Goal: Information Seeking & Learning: Learn about a topic

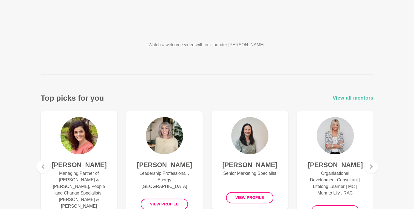
scroll to position [109, 0]
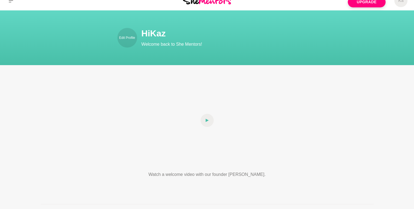
scroll to position [0, 0]
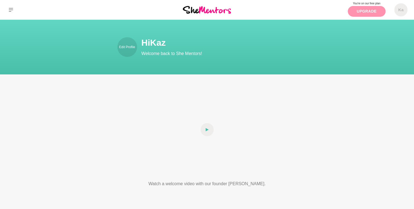
click at [371, 14] on link "Upgrade" at bounding box center [367, 11] width 38 height 11
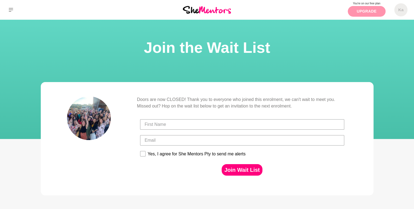
click at [365, 13] on link "Upgrade" at bounding box center [367, 11] width 38 height 11
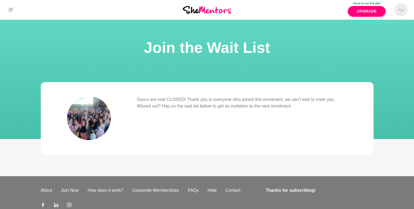
click at [281, 103] on p "Doors are now CLOSED! Thank you to everyone who joined this enrolment, we can't…" at bounding box center [242, 102] width 210 height 13
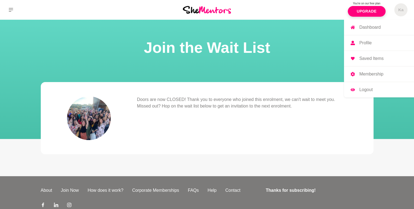
click at [381, 44] on link "Profile" at bounding box center [379, 42] width 70 height 15
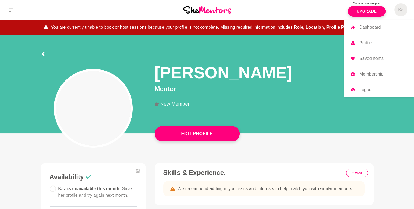
click at [358, 38] on link "Profile" at bounding box center [379, 42] width 70 height 15
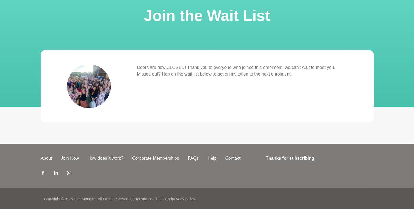
scroll to position [33, 0]
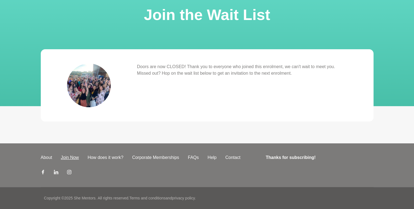
click at [73, 157] on link "Join Now" at bounding box center [69, 157] width 27 height 7
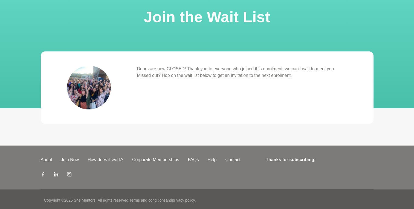
scroll to position [33, 0]
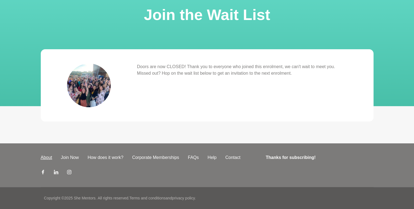
click at [43, 155] on link "About" at bounding box center [46, 157] width 20 height 7
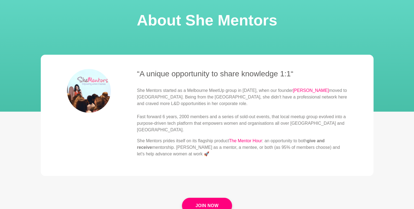
scroll to position [55, 0]
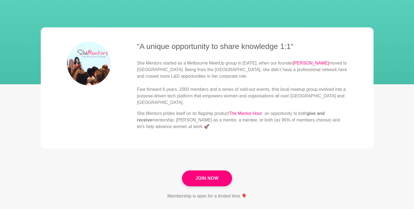
click at [188, 113] on p "She Mentors prides itself on its flagship product The Mentor Hour : an opportun…" at bounding box center [242, 120] width 210 height 20
click at [252, 94] on p "She Mentors started as a Melbourne MeetUp group in [DATE], when our founder [PE…" at bounding box center [242, 83] width 210 height 46
click at [199, 110] on p "She Mentors prides itself on its flagship product The Mentor Hour : an opportun…" at bounding box center [242, 120] width 210 height 20
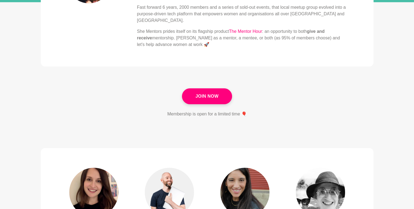
scroll to position [0, 0]
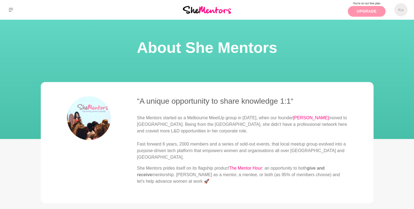
click at [357, 15] on link "Upgrade" at bounding box center [367, 11] width 38 height 11
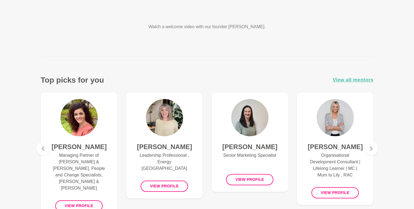
scroll to position [164, 0]
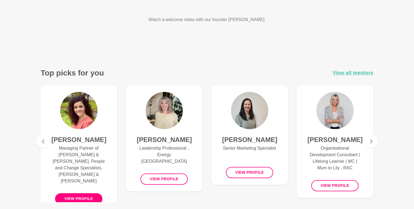
click at [84, 193] on button "View profile" at bounding box center [78, 198] width 47 height 11
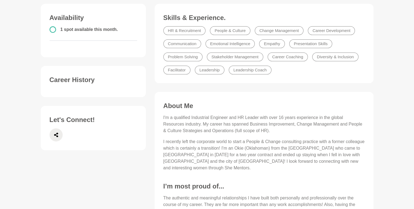
scroll to position [164, 0]
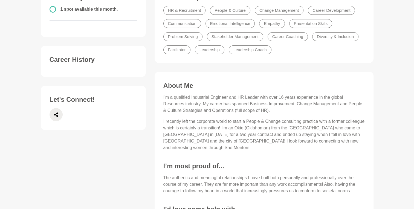
click at [245, 141] on p "I recently left the corporate world to start a People & Change consulting pract…" at bounding box center [263, 134] width 201 height 33
click at [246, 141] on p "I recently left the corporate world to start a People & Change consulting pract…" at bounding box center [263, 134] width 201 height 33
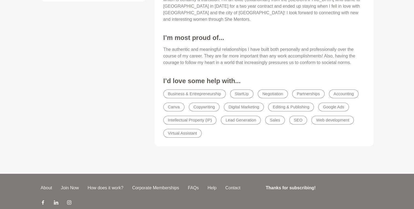
scroll to position [316, 0]
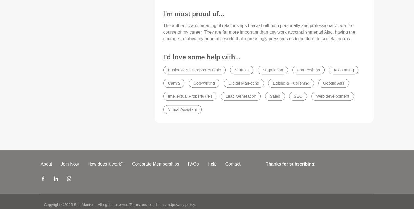
click at [64, 161] on link "Join Now" at bounding box center [69, 164] width 27 height 7
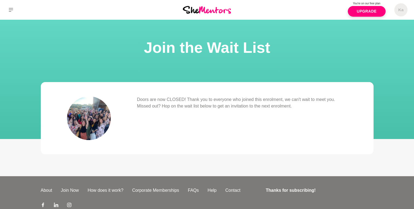
click at [297, 97] on p "Doors are now CLOSED! Thank you to everyone who joined this enrolment, we can't…" at bounding box center [242, 102] width 210 height 13
click at [196, 186] on div "About Join Now How does it work? Corporate Memberships FAQs Help Contact Thanks…" at bounding box center [207, 198] width 333 height 44
click at [192, 192] on link "FAQs" at bounding box center [193, 190] width 20 height 7
click at [204, 107] on p "Doors are now CLOSED! Thank you to everyone who joined this enrolment, we can't…" at bounding box center [242, 102] width 210 height 13
click at [140, 99] on p "Doors are now CLOSED! Thank you to everyone who joined this enrolment, we can't…" at bounding box center [242, 102] width 210 height 13
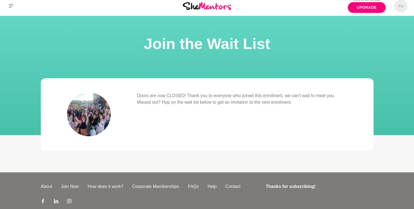
scroll to position [27, 0]
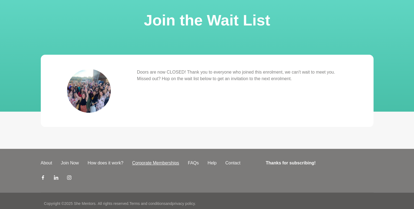
click at [151, 163] on link "Corporate Memberships" at bounding box center [156, 163] width 56 height 7
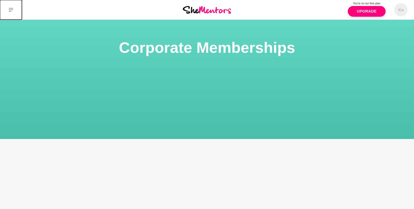
click at [10, 8] on icon at bounding box center [11, 10] width 4 height 4
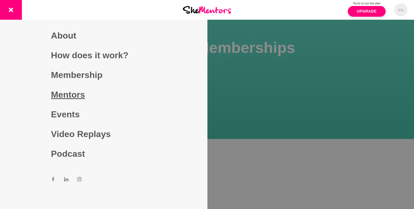
click at [52, 95] on link "Mentors" at bounding box center [103, 95] width 105 height 20
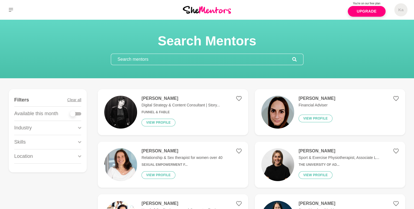
scroll to position [27, 0]
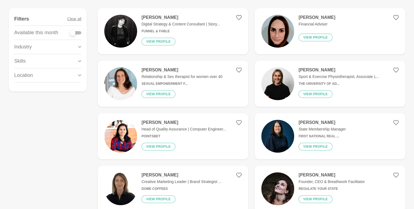
scroll to position [82, 0]
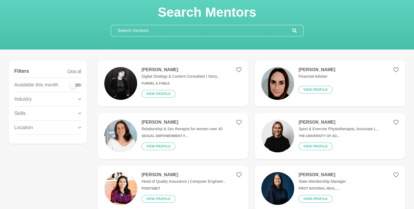
scroll to position [0, 0]
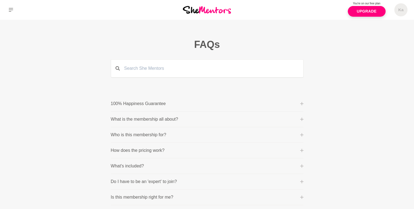
click at [156, 117] on p "What is the membership all about?" at bounding box center [144, 119] width 67 height 7
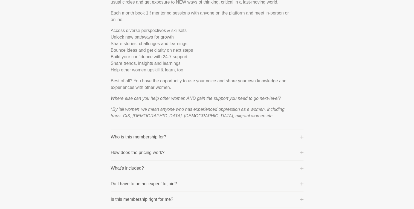
scroll to position [192, 0]
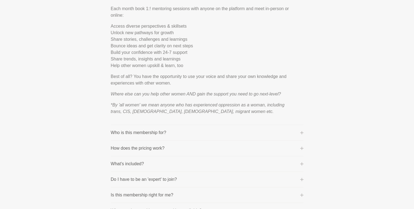
click at [161, 147] on p "How does the pricing work?" at bounding box center [138, 148] width 54 height 7
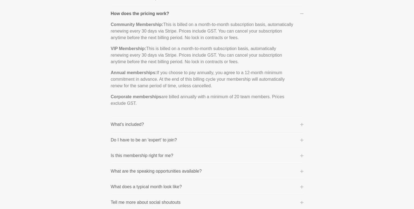
scroll to position [164, 0]
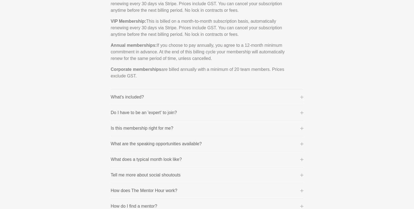
click at [134, 94] on p "What's included?" at bounding box center [127, 97] width 33 height 7
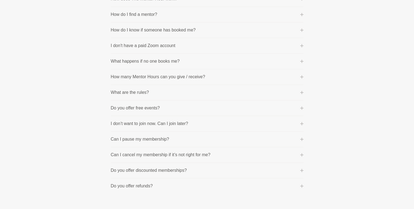
scroll to position [383, 0]
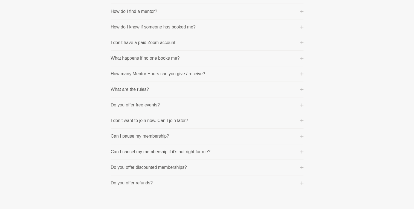
click at [138, 120] on p "I don’t want to join now. Can I join later?" at bounding box center [149, 120] width 77 height 7
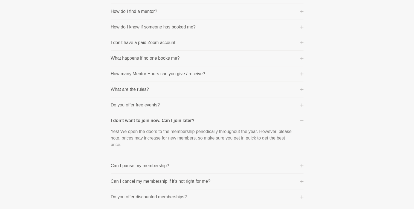
click at [182, 136] on p "Yes! We open the doors to the membership periodically throughout the year. Howe…" at bounding box center [203, 138] width 184 height 20
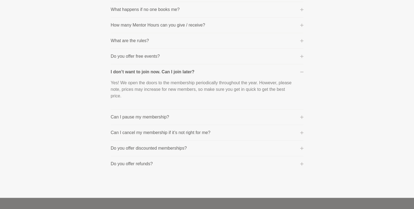
scroll to position [319, 0]
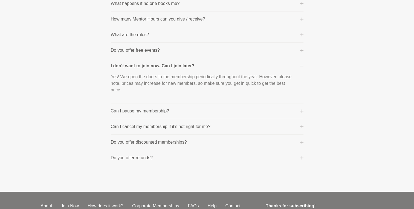
click at [157, 142] on p "Do you offer discounted memberships?" at bounding box center [149, 142] width 76 height 7
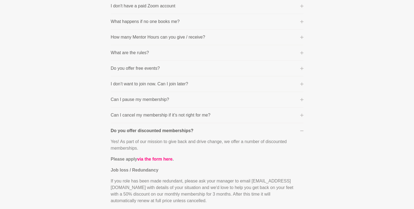
scroll to position [291, 0]
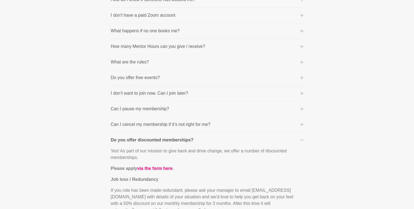
click at [145, 122] on p "Can I cancel my membership if it’s not right for me?" at bounding box center [161, 124] width 100 height 7
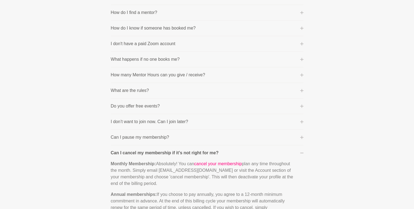
scroll to position [264, 0]
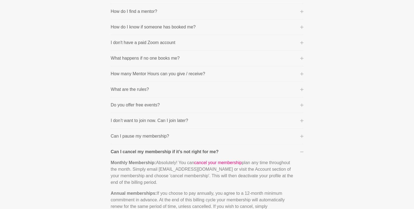
click at [152, 121] on p "I don’t want to join now. Can I join later?" at bounding box center [149, 120] width 77 height 7
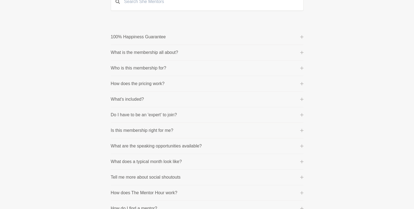
scroll to position [45, 0]
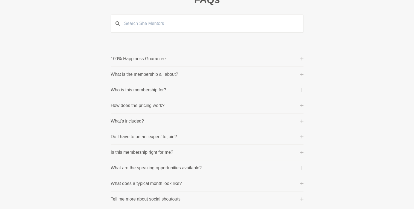
click at [140, 122] on p "What's included?" at bounding box center [127, 121] width 33 height 7
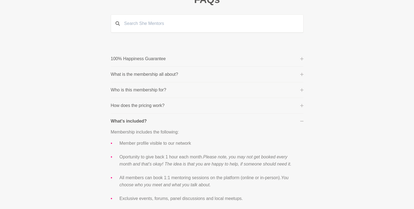
click at [150, 91] on p "Who is this membership for?" at bounding box center [139, 90] width 56 height 7
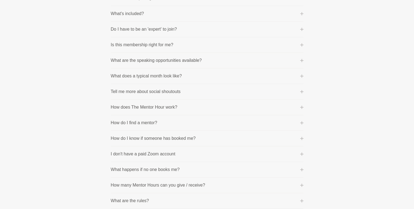
scroll to position [264, 0]
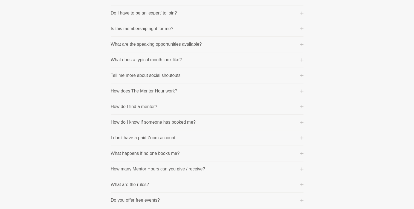
click at [154, 93] on p "How does The Mentor Hour work?" at bounding box center [144, 91] width 67 height 7
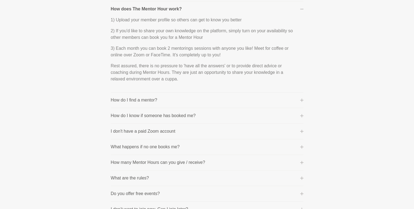
scroll to position [278, 0]
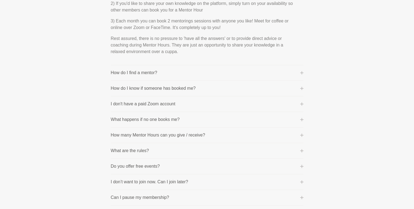
click at [142, 102] on p "I don't have a paid Zoom account" at bounding box center [143, 104] width 65 height 7
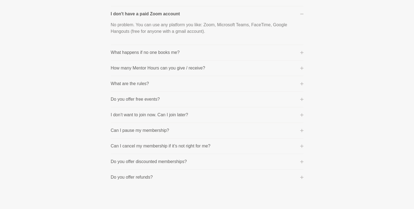
scroll to position [305, 0]
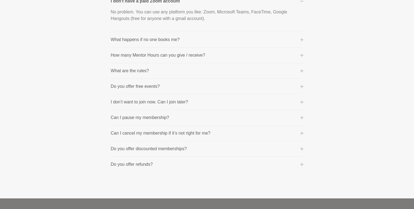
click at [115, 149] on p "Do you offer discounted memberships?" at bounding box center [149, 149] width 76 height 7
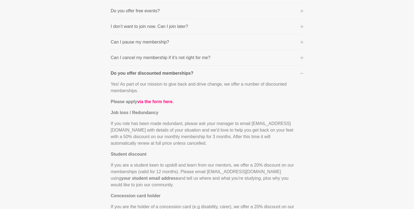
scroll to position [360, 0]
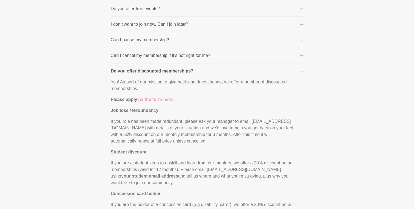
click at [155, 99] on link "via the form here" at bounding box center [154, 99] width 35 height 5
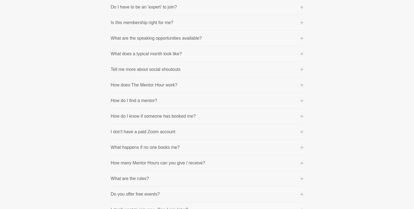
scroll to position [141, 0]
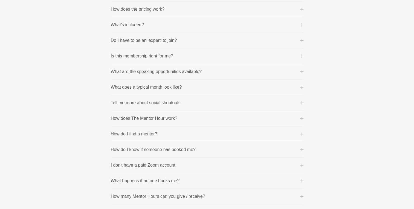
click at [185, 87] on button "What does a typical month look like?" at bounding box center [207, 87] width 193 height 7
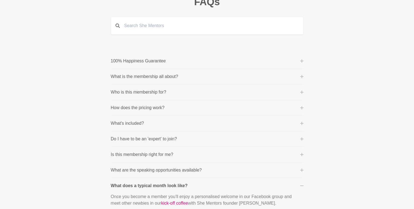
scroll to position [55, 0]
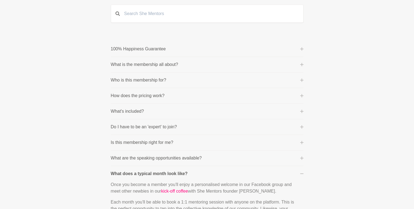
click at [123, 95] on p "How does the pricing work?" at bounding box center [138, 96] width 54 height 7
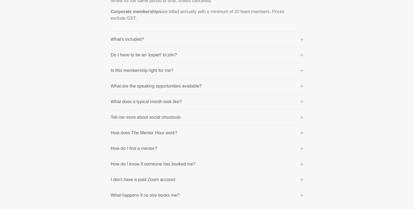
scroll to position [212, 0]
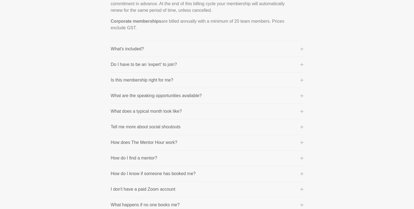
drag, startPoint x: 364, startPoint y: 49, endPoint x: 362, endPoint y: 46, distance: 3.2
click at [363, 49] on main "FAQs 100% Happiness Guarantee One of our core values is 'purpose before profit'…" at bounding box center [207, 85] width 414 height 556
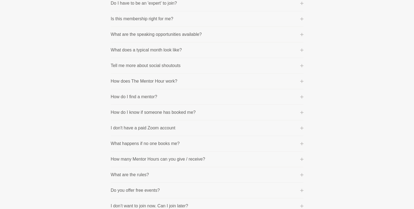
scroll to position [109, 0]
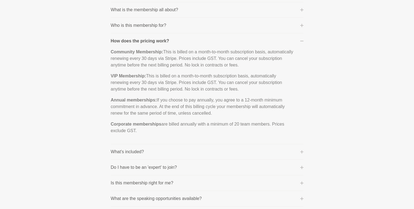
click at [136, 83] on p "VIP Membership: This is billed on a month-to-month subscription basis, automati…" at bounding box center [203, 83] width 184 height 20
click at [217, 121] on p "Corporate memberships are billed annually with a minimum of 20 team members. Pr…" at bounding box center [203, 127] width 184 height 13
click at [123, 126] on strong "Corporate memberships" at bounding box center [136, 124] width 51 height 5
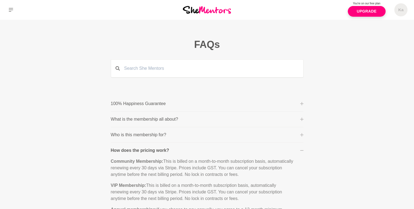
click at [143, 135] on p "Who is this membership for?" at bounding box center [139, 135] width 56 height 7
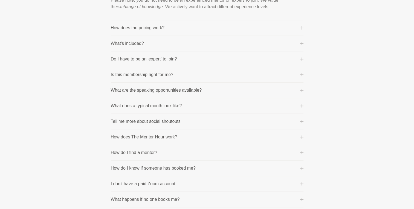
scroll to position [219, 0]
click at [161, 88] on p "What are the speaking opportunities available?" at bounding box center [156, 89] width 91 height 7
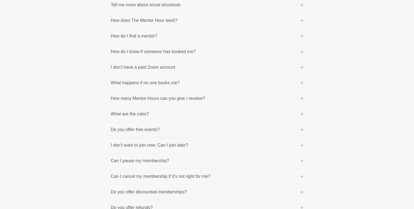
scroll to position [301, 0]
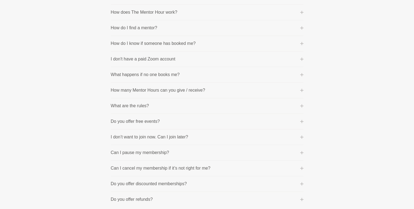
click at [143, 106] on p "What are the rules?" at bounding box center [130, 106] width 38 height 7
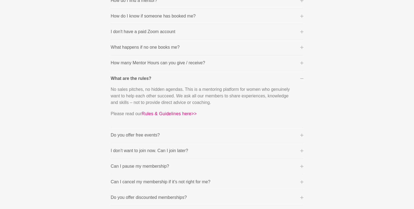
scroll to position [302, 0]
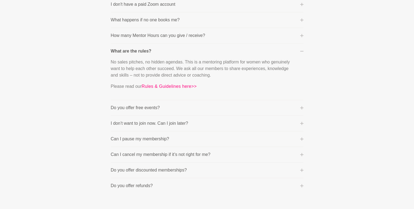
click at [166, 107] on button "Do you offer free events?" at bounding box center [207, 108] width 193 height 7
